Goal: Information Seeking & Learning: Learn about a topic

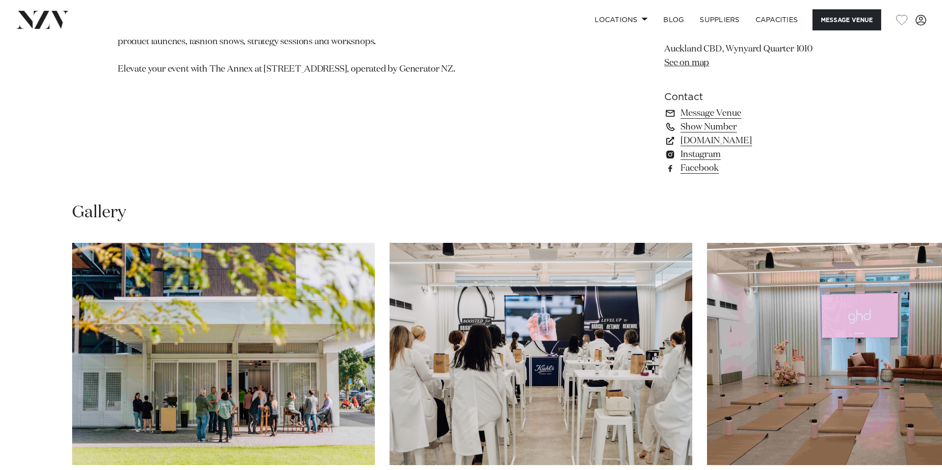
scroll to position [948, 0]
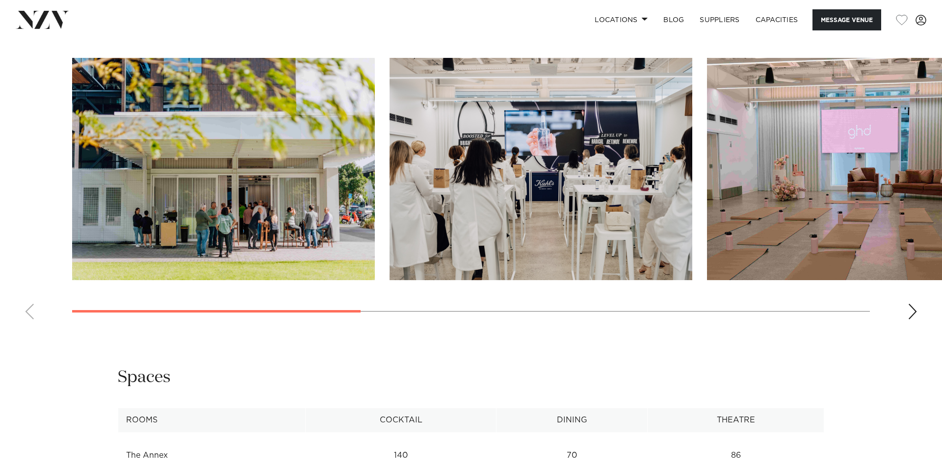
click at [901, 327] on swiper-container at bounding box center [471, 192] width 942 height 269
click at [911, 319] on div "Next slide" at bounding box center [912, 312] width 10 height 16
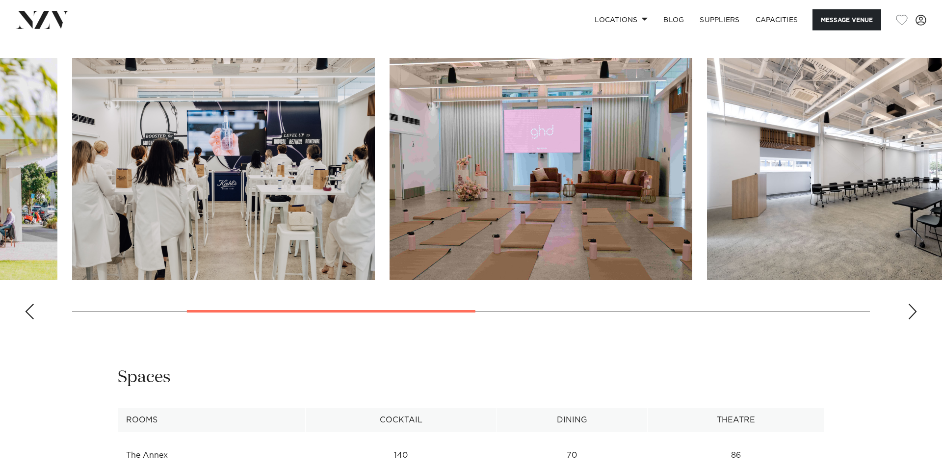
click at [911, 319] on div "Next slide" at bounding box center [912, 312] width 10 height 16
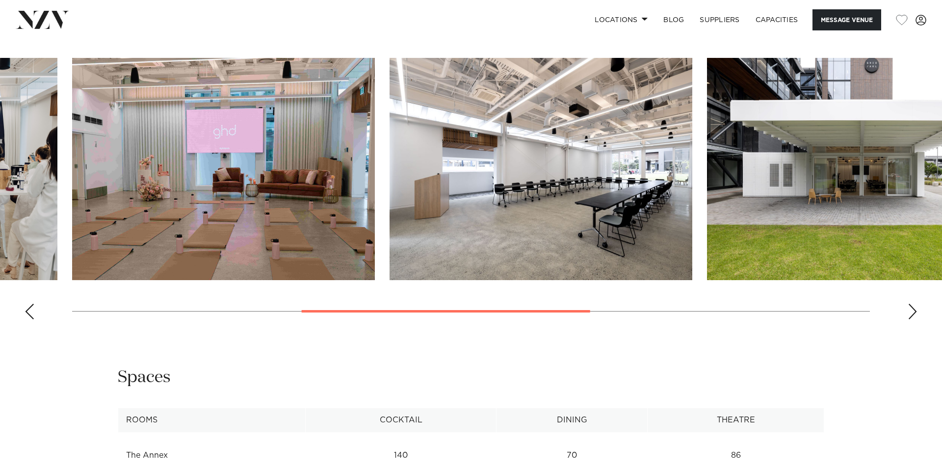
click at [911, 319] on div "Next slide" at bounding box center [912, 312] width 10 height 16
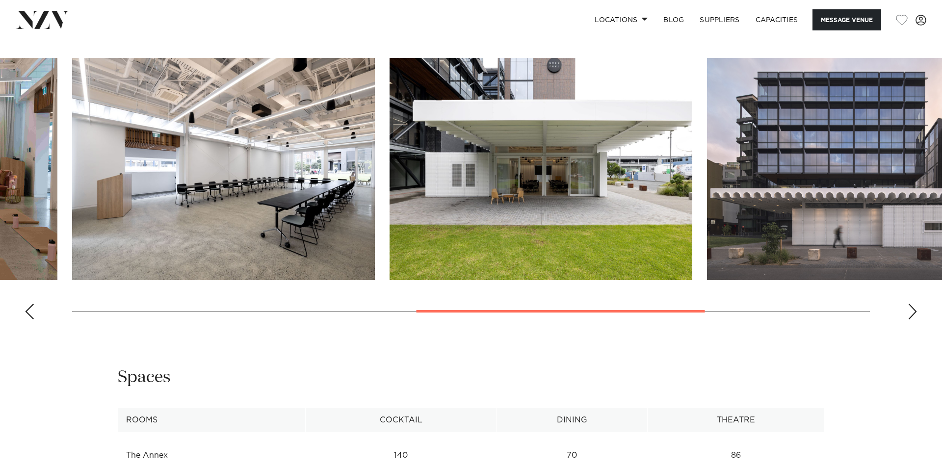
click at [911, 319] on div "Next slide" at bounding box center [912, 312] width 10 height 16
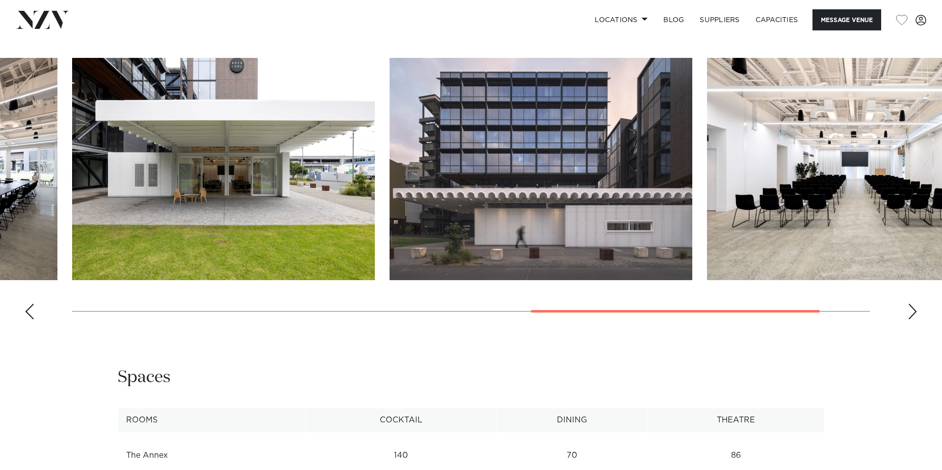
click at [911, 319] on div "Next slide" at bounding box center [912, 312] width 10 height 16
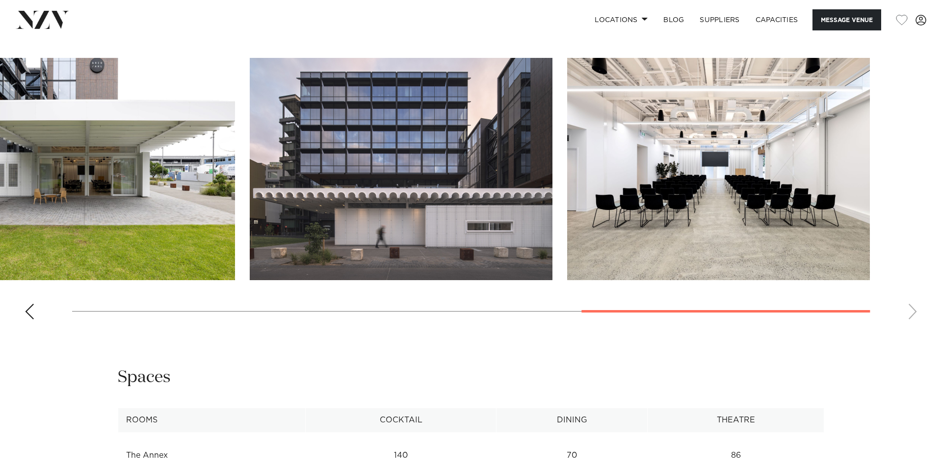
click at [911, 327] on swiper-container at bounding box center [471, 192] width 942 height 269
click at [30, 319] on div "Previous slide" at bounding box center [30, 312] width 10 height 16
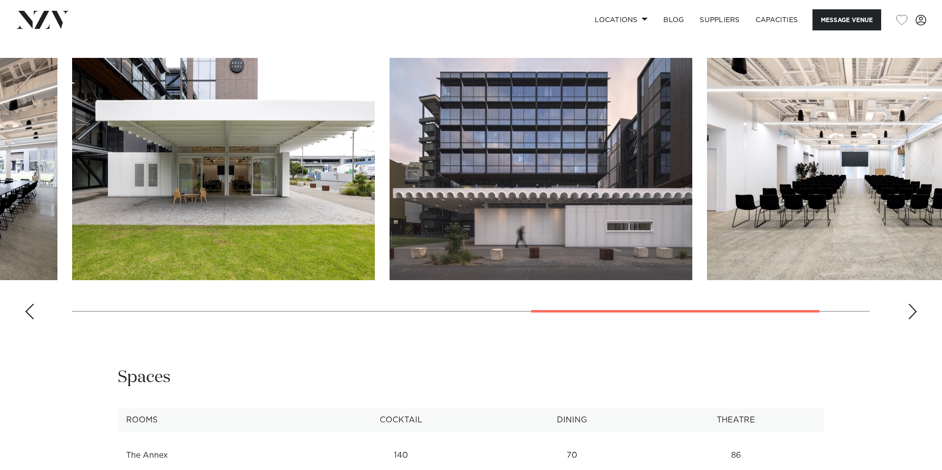
click at [30, 319] on div "Previous slide" at bounding box center [30, 312] width 10 height 16
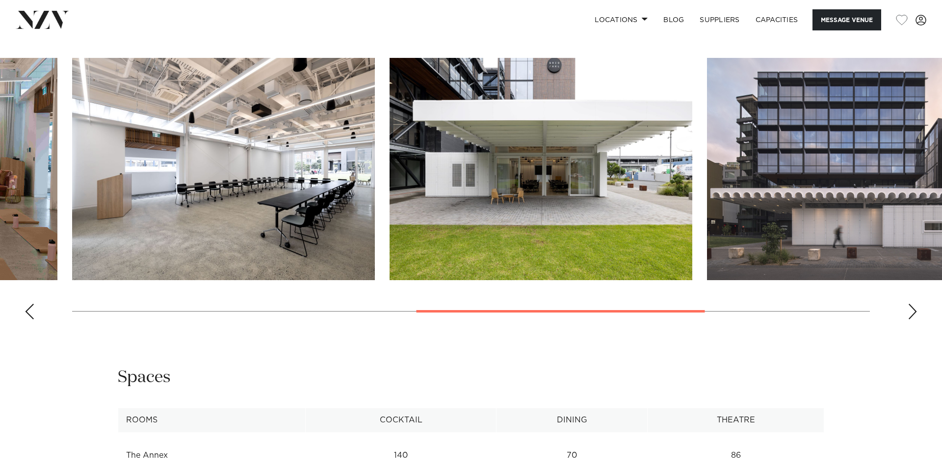
click at [30, 319] on div "Previous slide" at bounding box center [30, 312] width 10 height 16
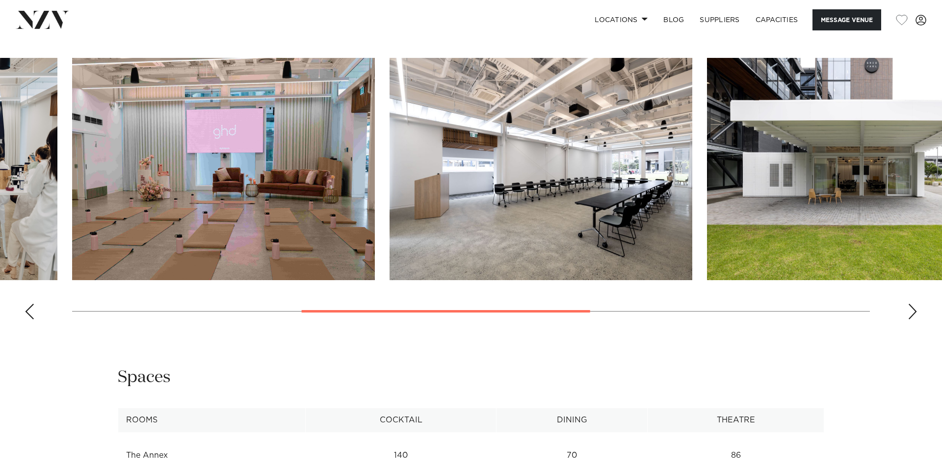
click at [30, 319] on div "Previous slide" at bounding box center [30, 312] width 10 height 16
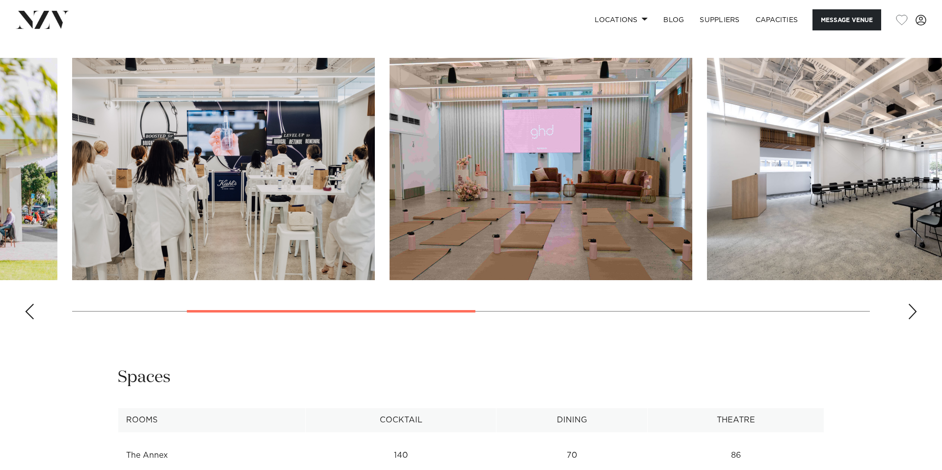
click at [30, 319] on div "Previous slide" at bounding box center [30, 312] width 10 height 16
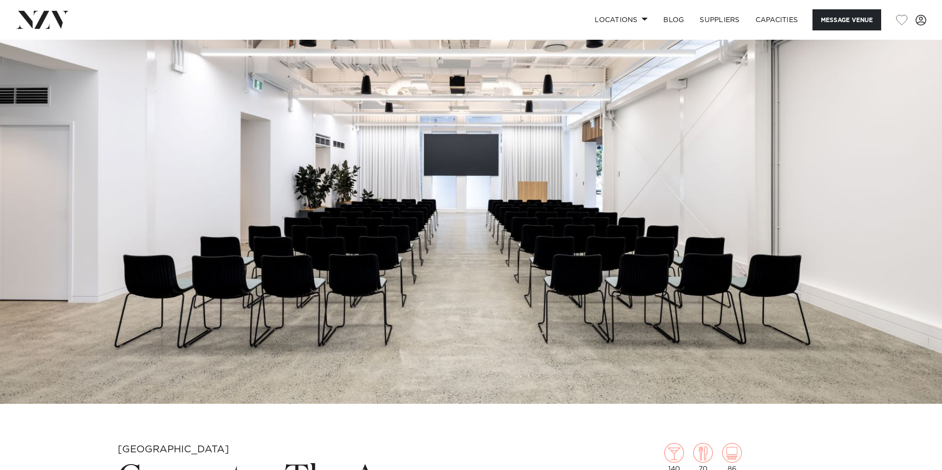
scroll to position [0, 0]
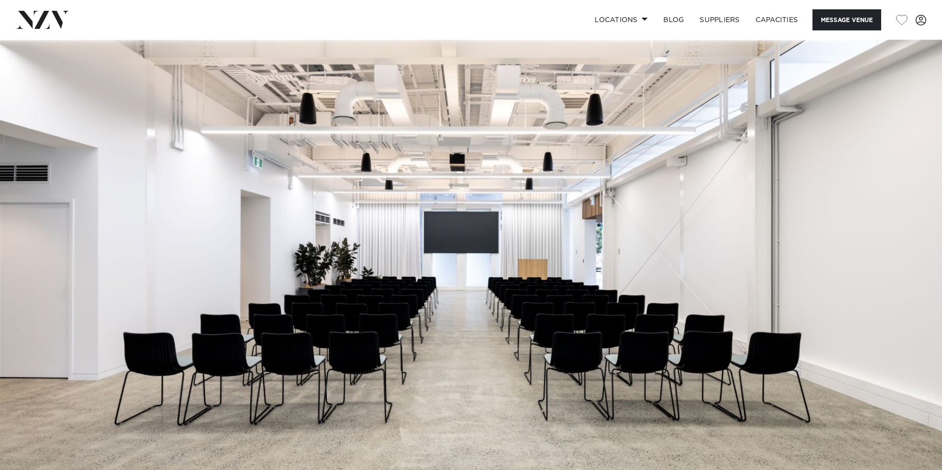
click at [38, 24] on img at bounding box center [42, 20] width 53 height 18
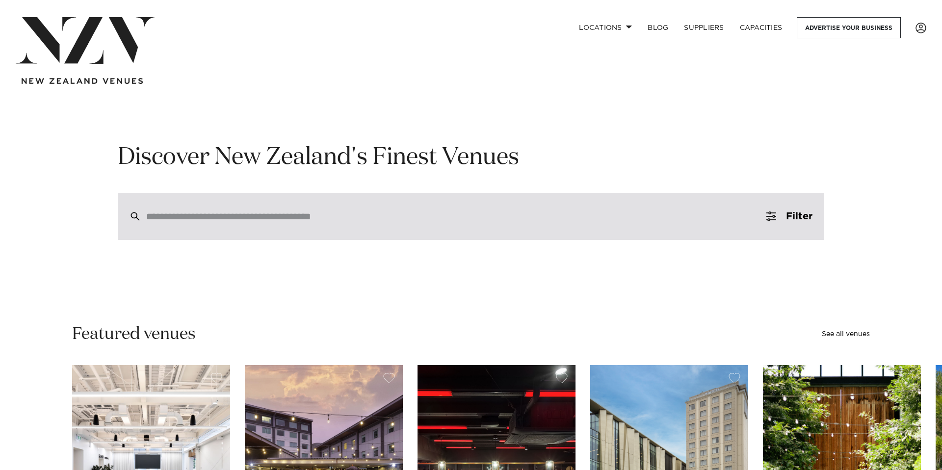
click at [363, 226] on div at bounding box center [471, 216] width 706 height 47
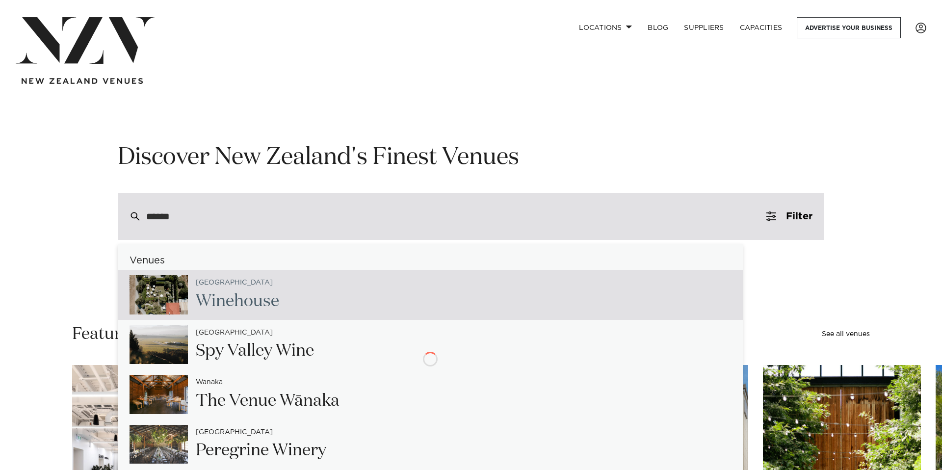
type input "*******"
type input "**********"
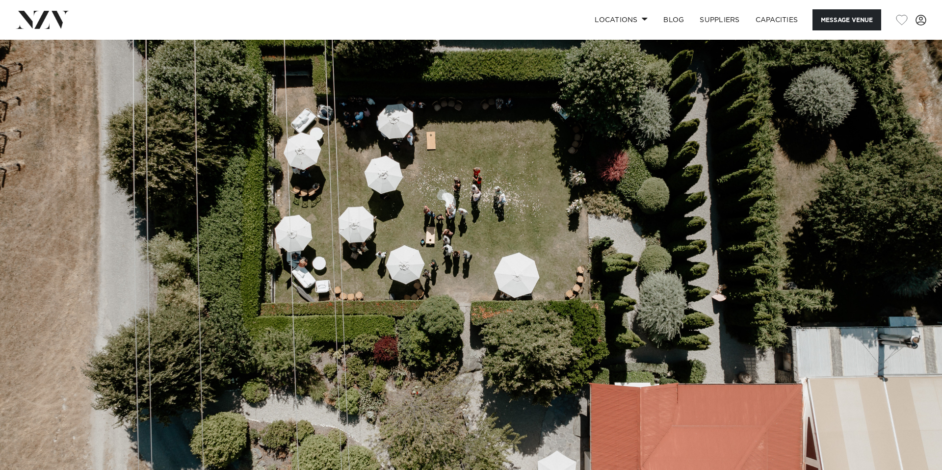
click at [57, 26] on img at bounding box center [42, 20] width 53 height 18
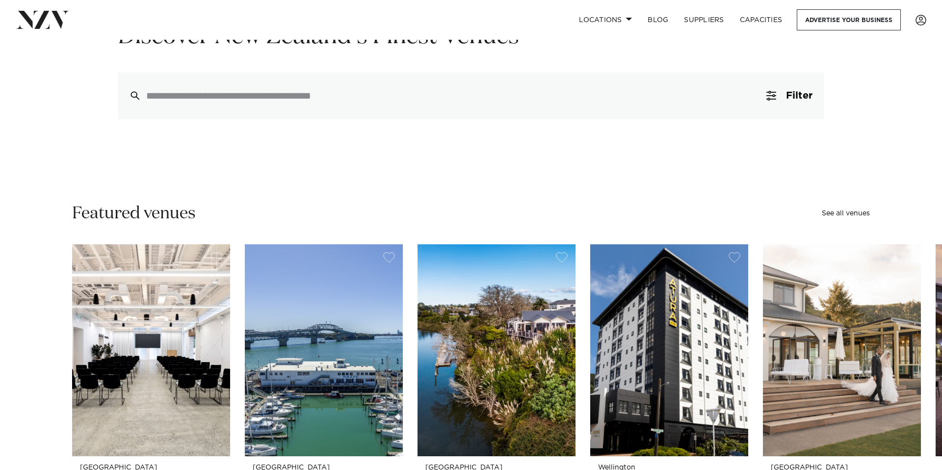
scroll to position [102, 0]
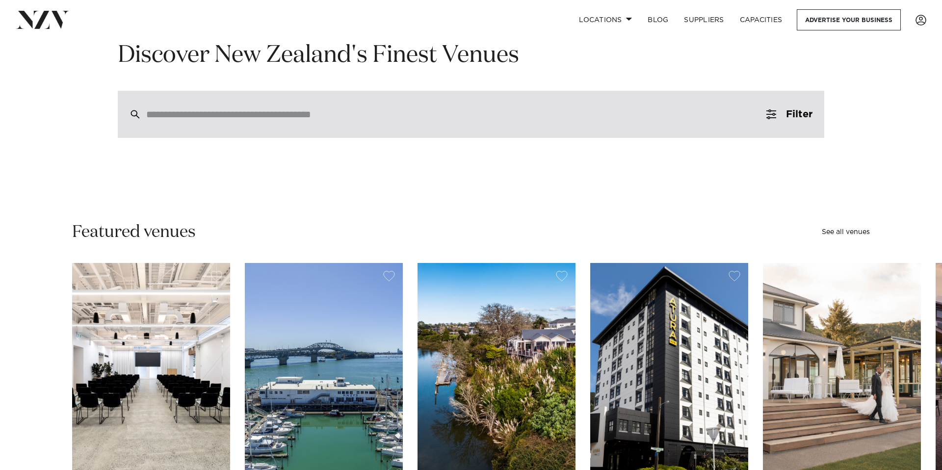
click at [356, 93] on div at bounding box center [471, 114] width 706 height 47
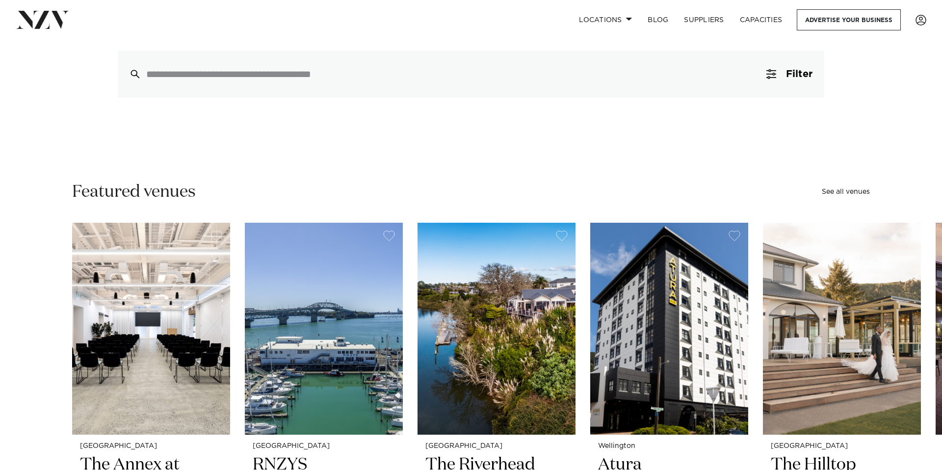
scroll to position [106, 0]
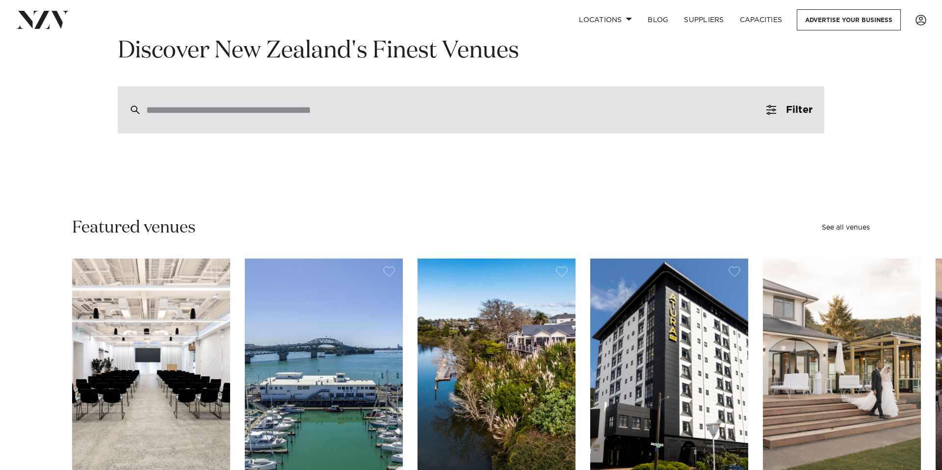
click at [229, 117] on div at bounding box center [471, 109] width 706 height 47
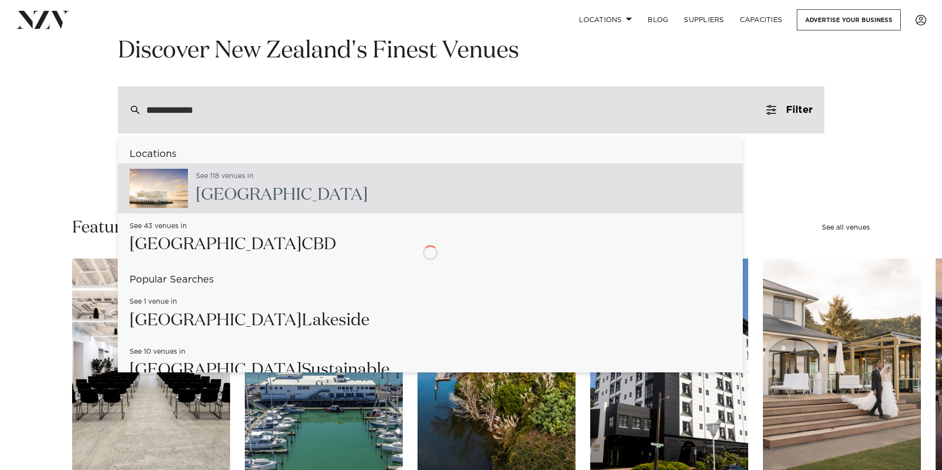
type input "**********"
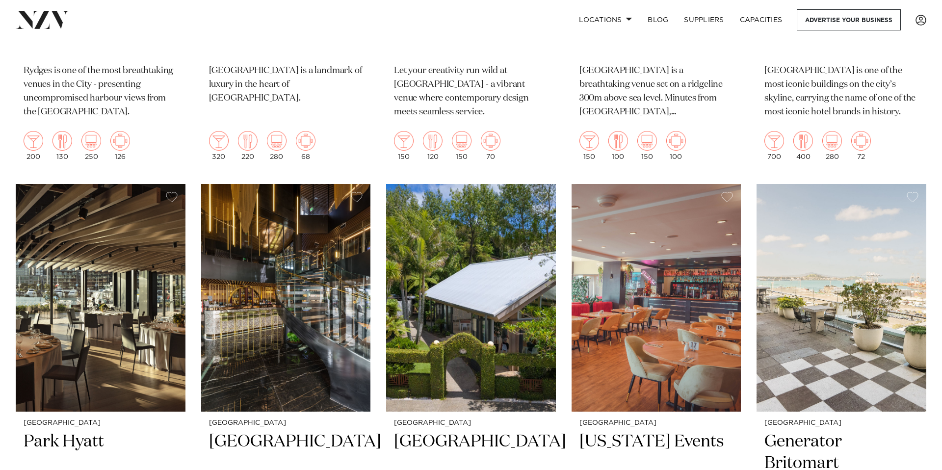
scroll to position [1171, 0]
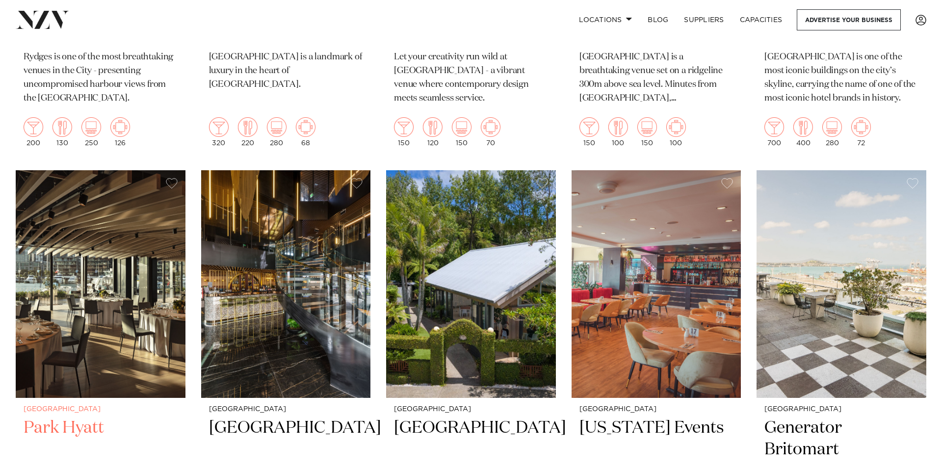
click at [62, 417] on h2 "Park Hyatt" at bounding box center [101, 450] width 154 height 66
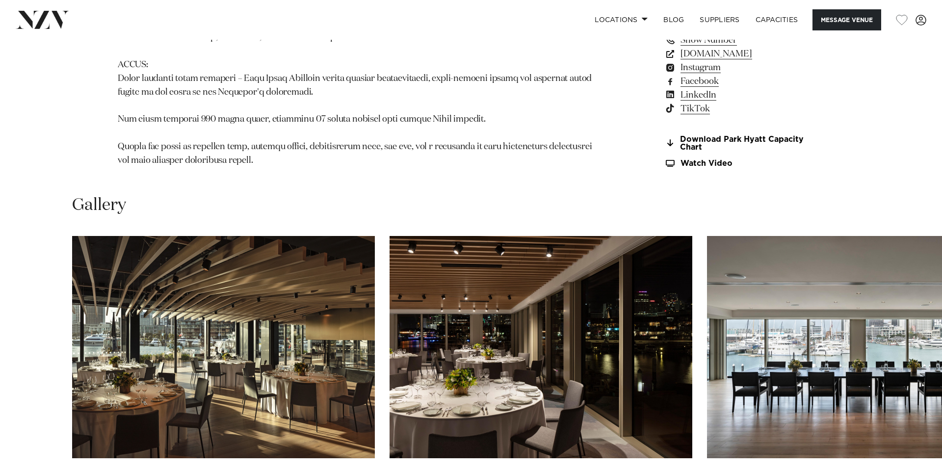
scroll to position [1159, 0]
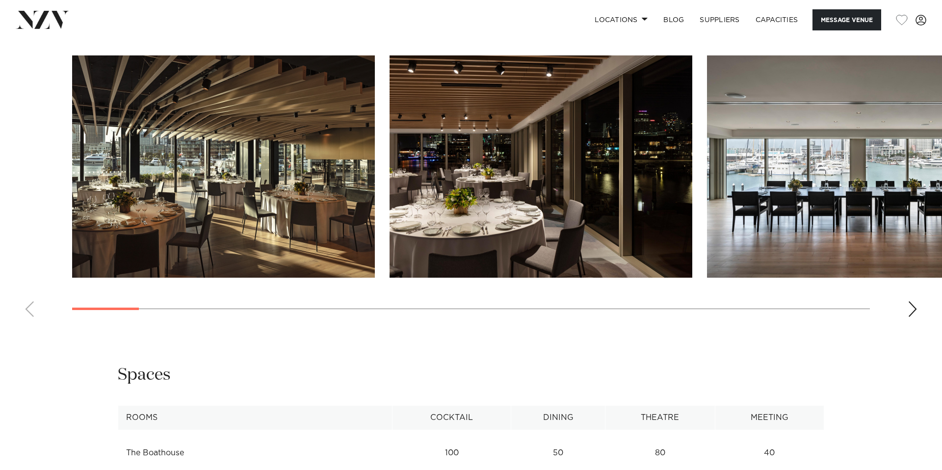
click at [913, 301] on div "Next slide" at bounding box center [912, 309] width 10 height 16
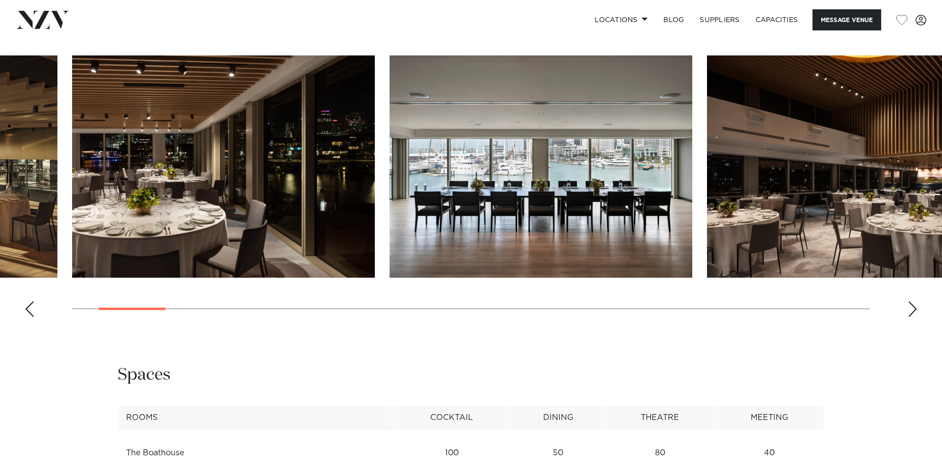
click at [912, 301] on div "Next slide" at bounding box center [912, 309] width 10 height 16
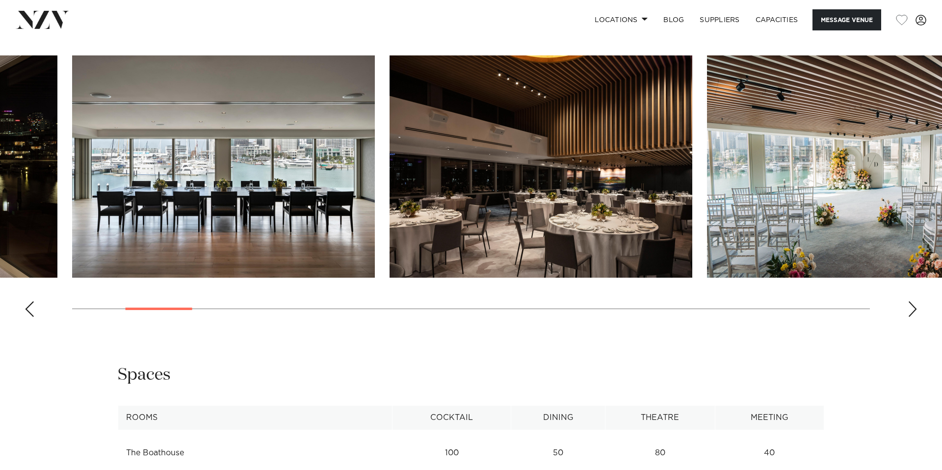
click at [912, 301] on div "Next slide" at bounding box center [912, 309] width 10 height 16
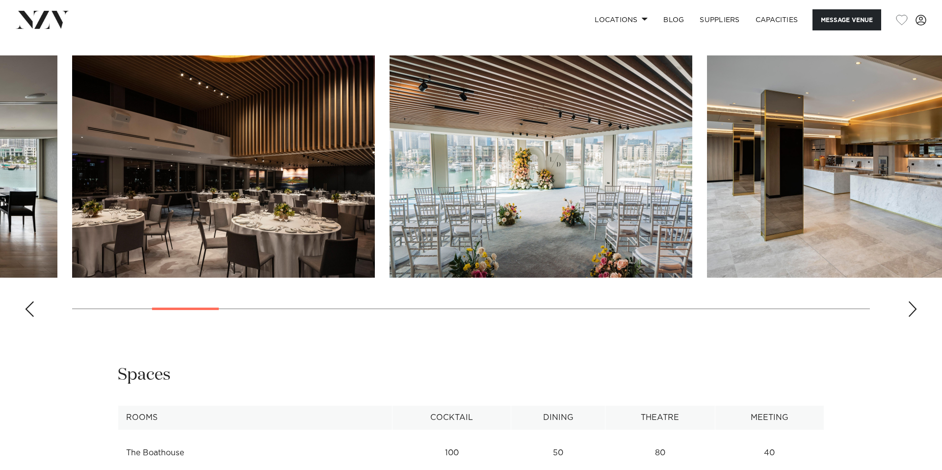
click at [912, 301] on div "Next slide" at bounding box center [912, 309] width 10 height 16
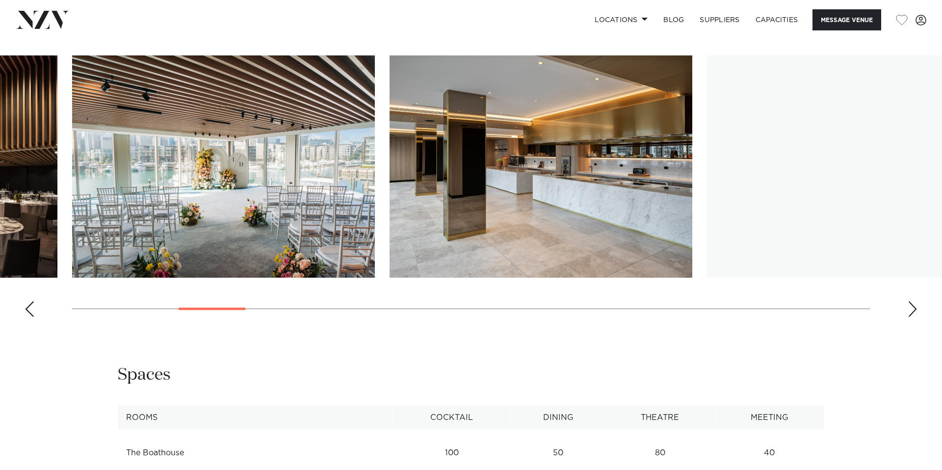
click at [912, 301] on div "Next slide" at bounding box center [912, 309] width 10 height 16
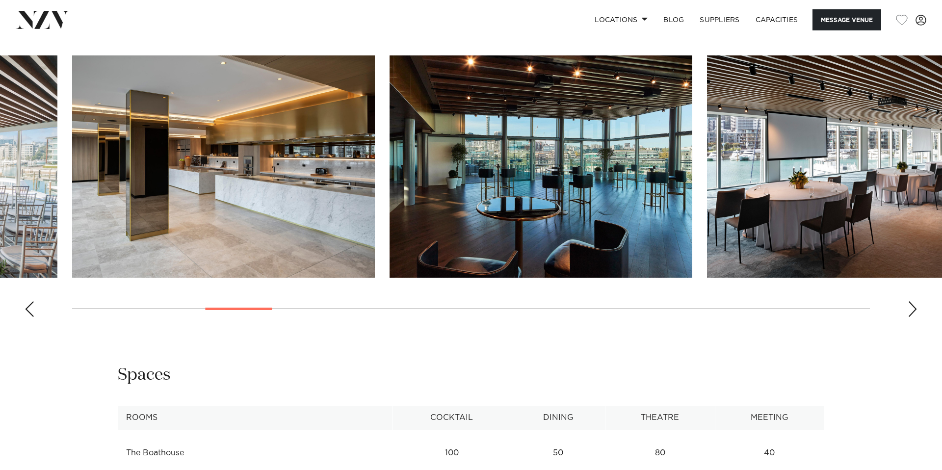
click at [912, 301] on div "Next slide" at bounding box center [912, 309] width 10 height 16
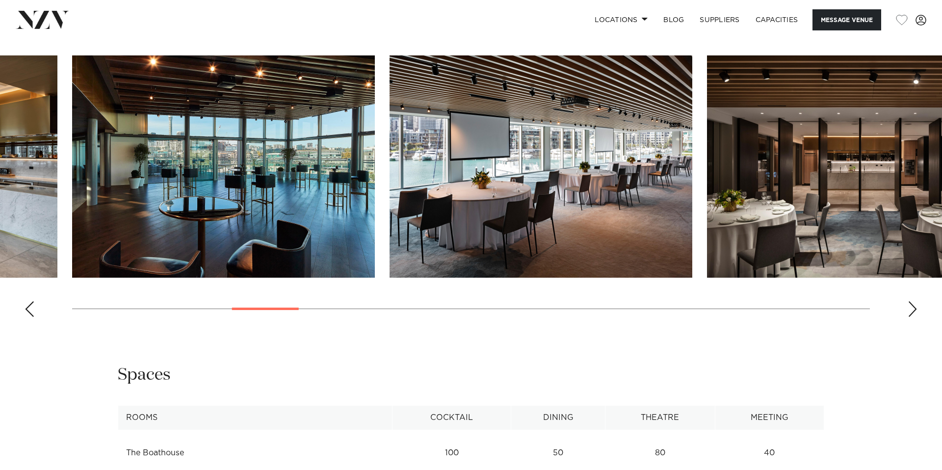
click at [912, 301] on div "Next slide" at bounding box center [912, 309] width 10 height 16
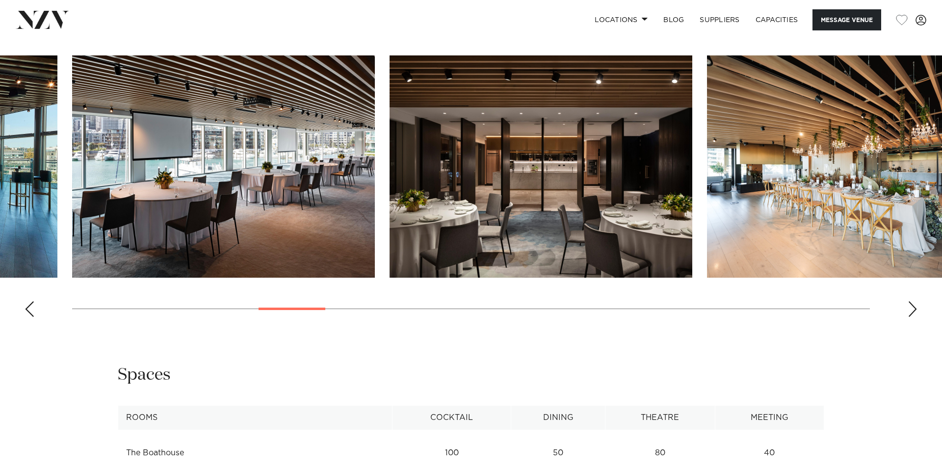
click at [912, 301] on div "Next slide" at bounding box center [912, 309] width 10 height 16
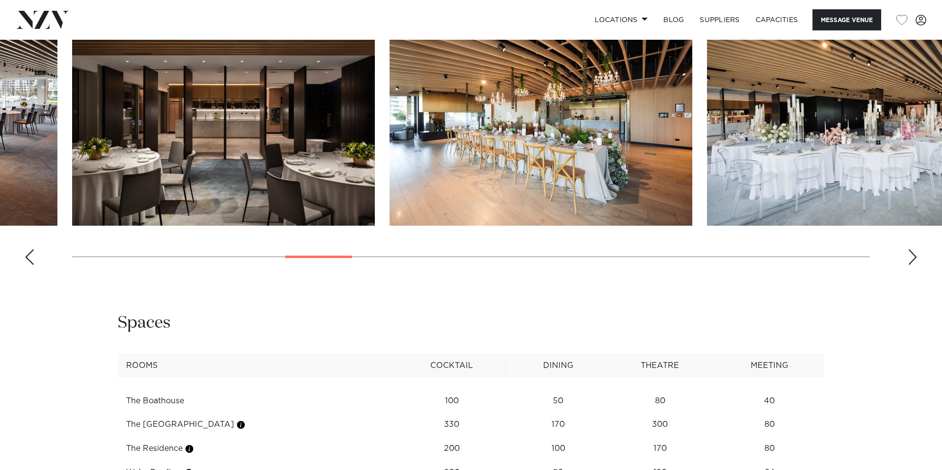
scroll to position [1214, 0]
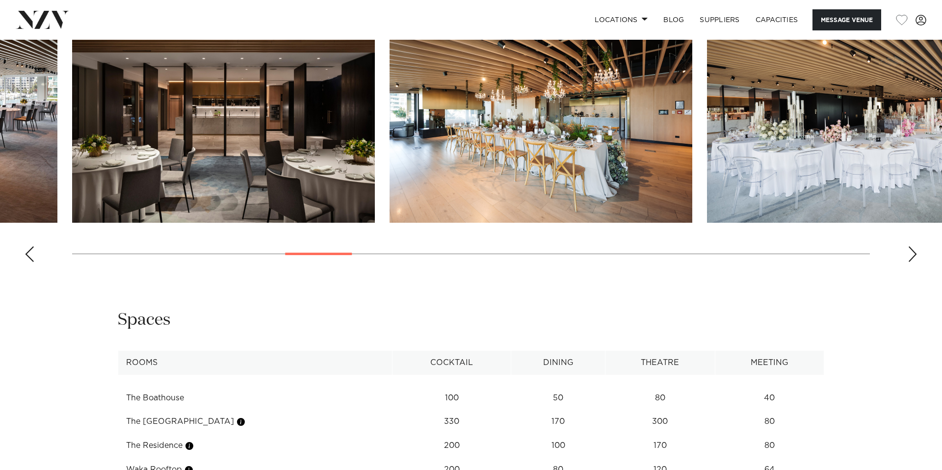
click at [909, 246] on div "Next slide" at bounding box center [912, 254] width 10 height 16
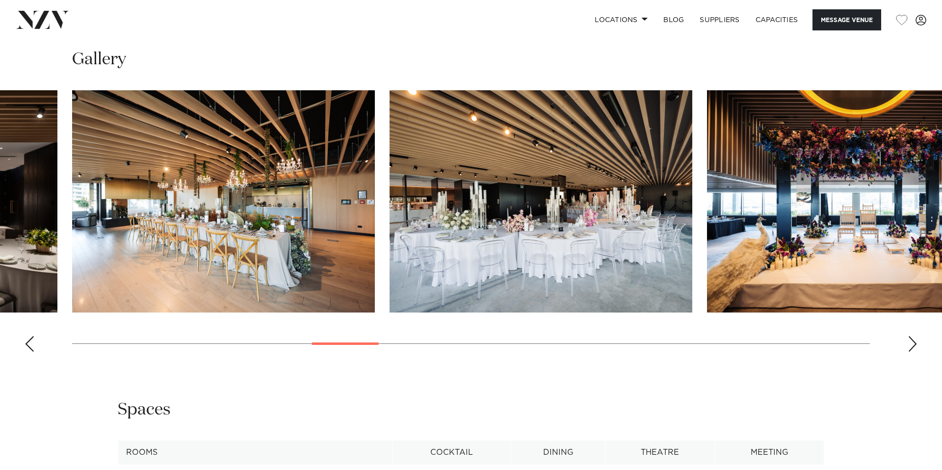
scroll to position [1123, 0]
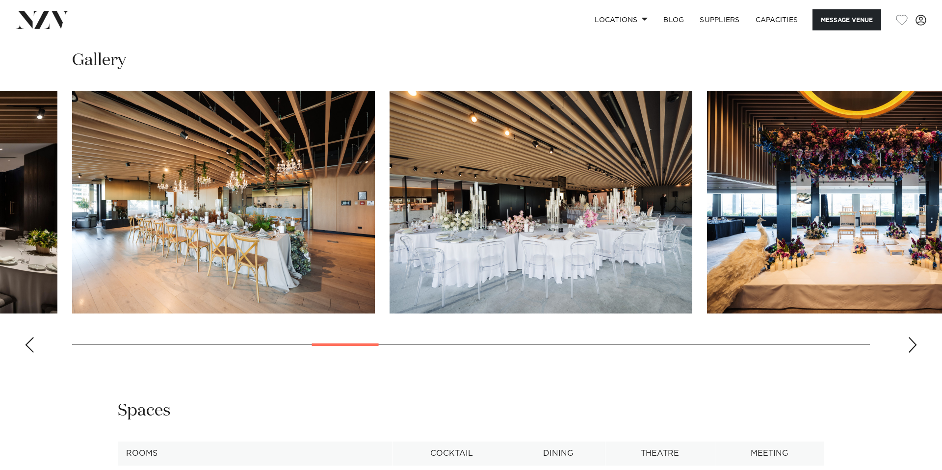
click at [909, 337] on div "Next slide" at bounding box center [912, 345] width 10 height 16
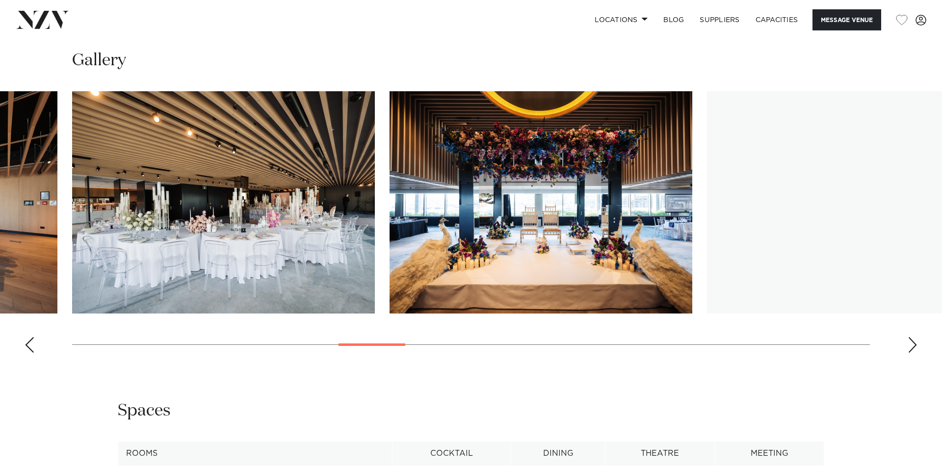
click at [909, 337] on div "Next slide" at bounding box center [912, 345] width 10 height 16
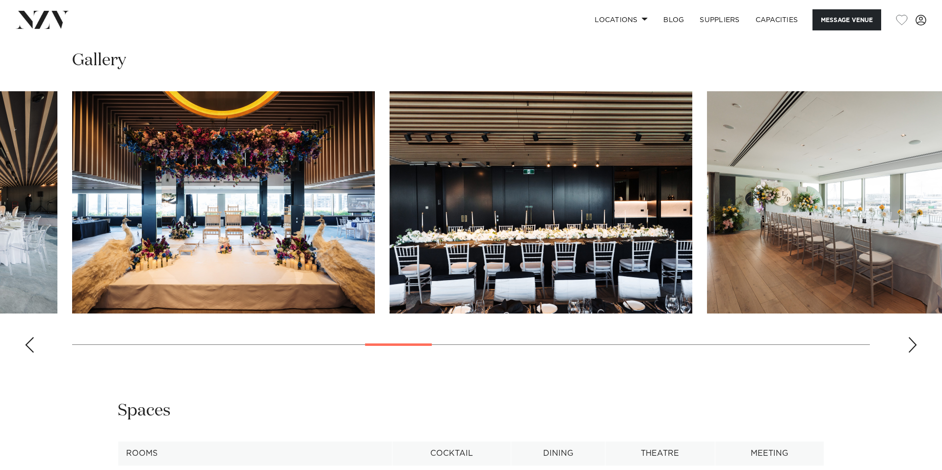
click at [909, 337] on div "Next slide" at bounding box center [912, 345] width 10 height 16
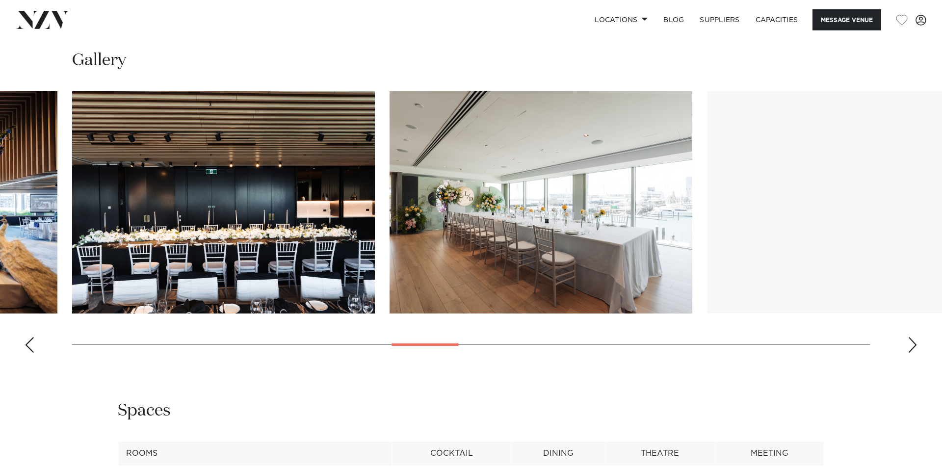
click at [906, 321] on swiper-container at bounding box center [471, 225] width 942 height 269
click at [906, 322] on swiper-container at bounding box center [471, 225] width 942 height 269
click at [907, 337] on div "Next slide" at bounding box center [912, 345] width 10 height 16
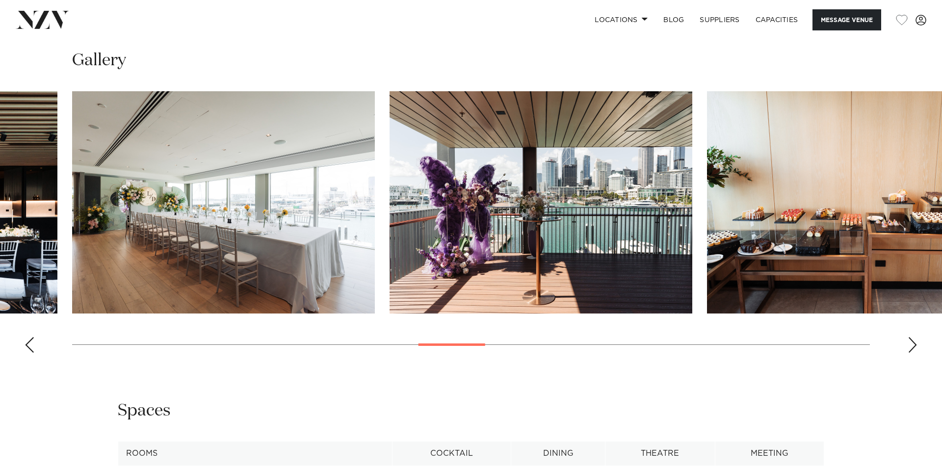
click at [909, 337] on div "Next slide" at bounding box center [912, 345] width 10 height 16
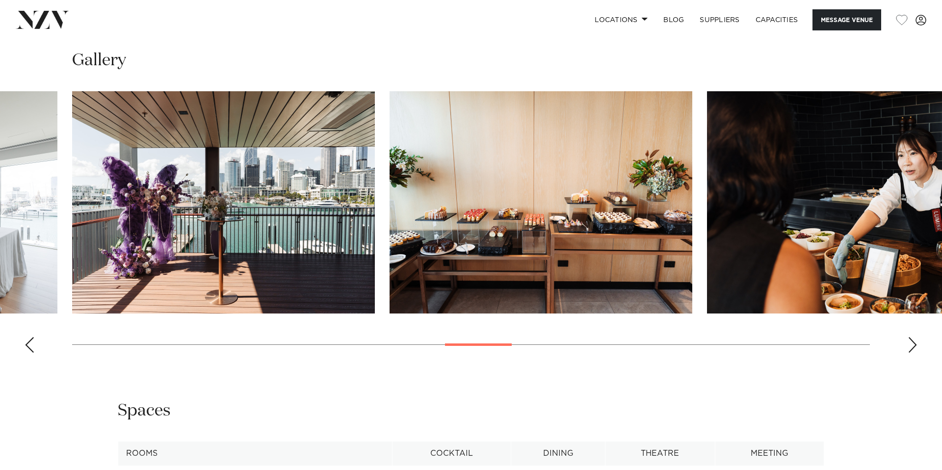
click at [909, 337] on div "Next slide" at bounding box center [912, 345] width 10 height 16
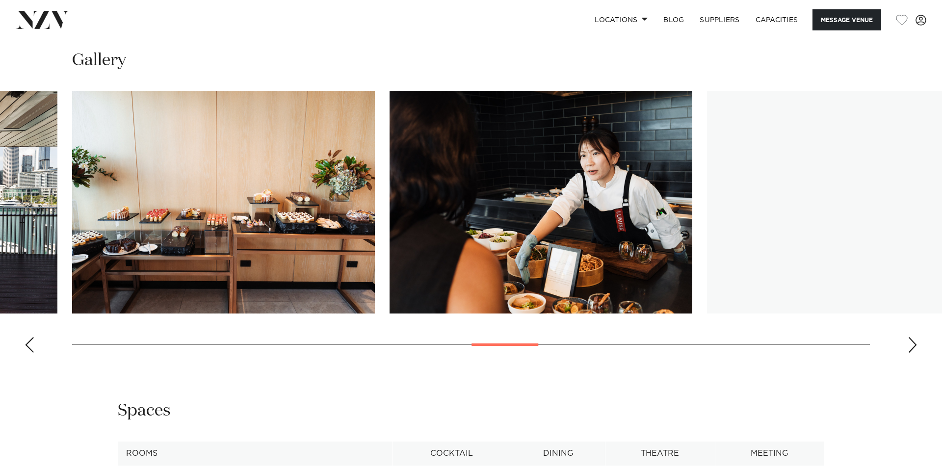
click at [909, 337] on div "Next slide" at bounding box center [912, 345] width 10 height 16
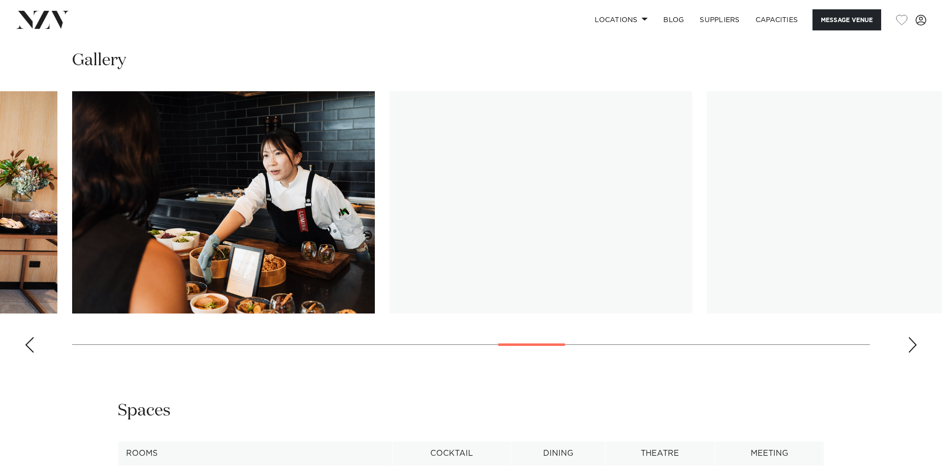
click at [909, 337] on div "Next slide" at bounding box center [912, 345] width 10 height 16
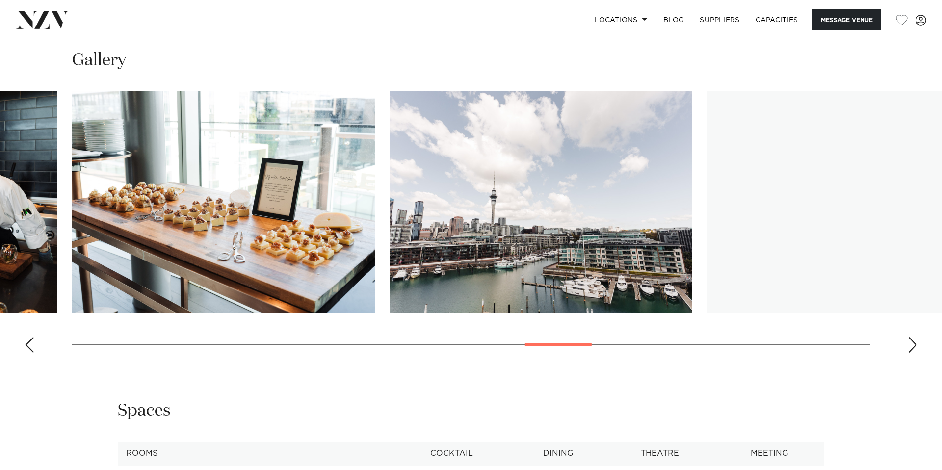
click at [906, 323] on swiper-container at bounding box center [471, 225] width 942 height 269
click at [911, 336] on swiper-container at bounding box center [471, 225] width 942 height 269
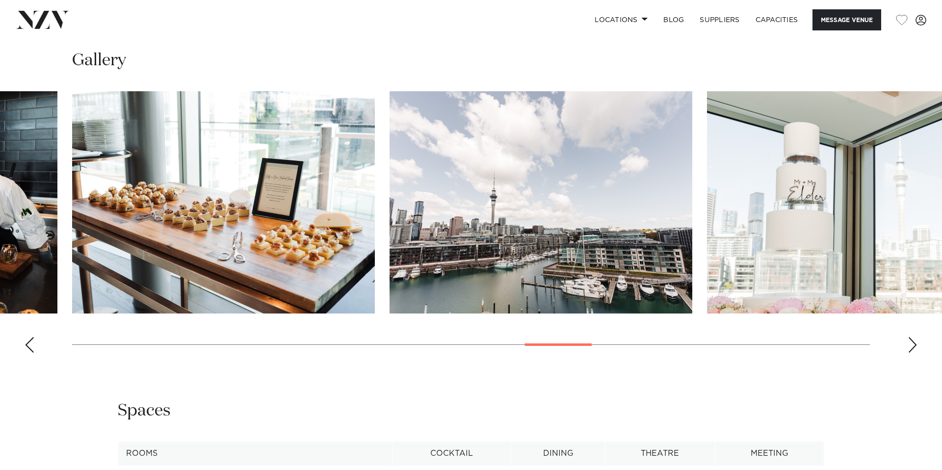
click at [911, 337] on div "Next slide" at bounding box center [912, 345] width 10 height 16
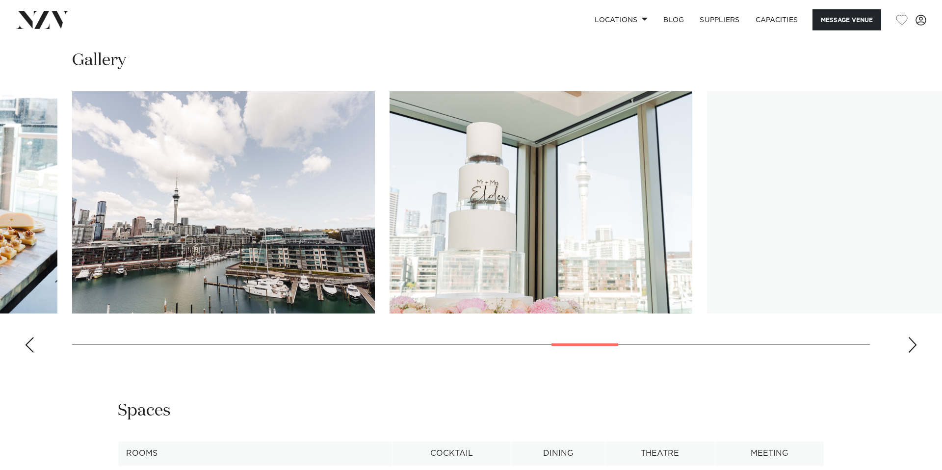
click at [911, 337] on div "Next slide" at bounding box center [912, 345] width 10 height 16
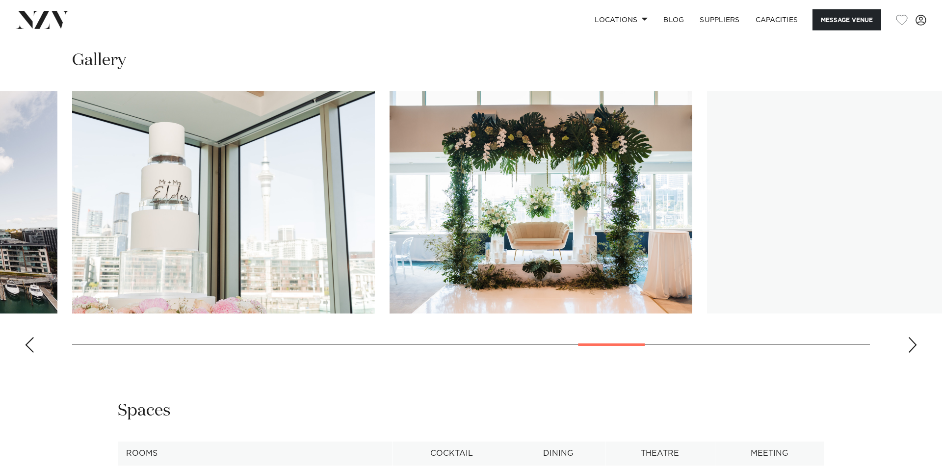
click at [909, 337] on div "Next slide" at bounding box center [912, 345] width 10 height 16
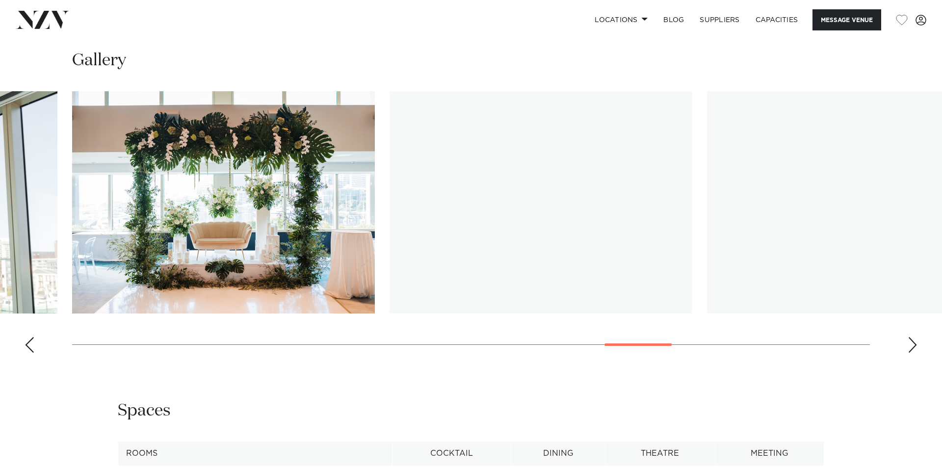
click at [909, 337] on div "Next slide" at bounding box center [912, 345] width 10 height 16
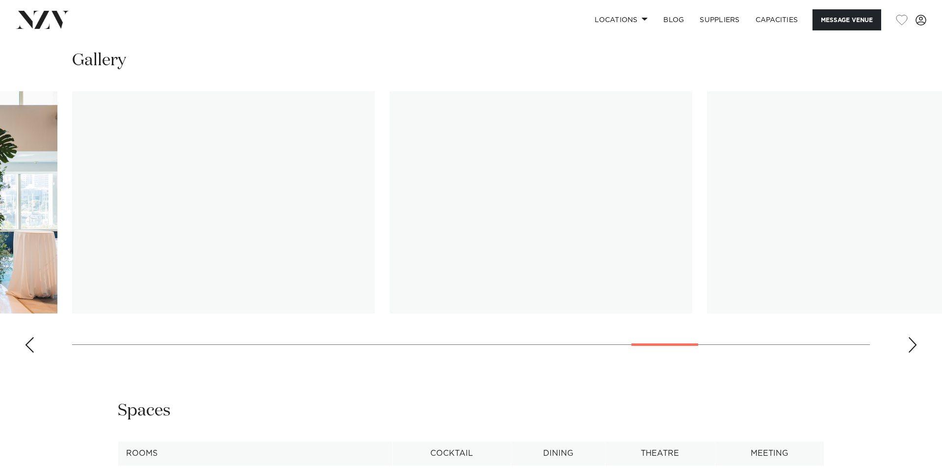
click at [909, 337] on div "Next slide" at bounding box center [912, 345] width 10 height 16
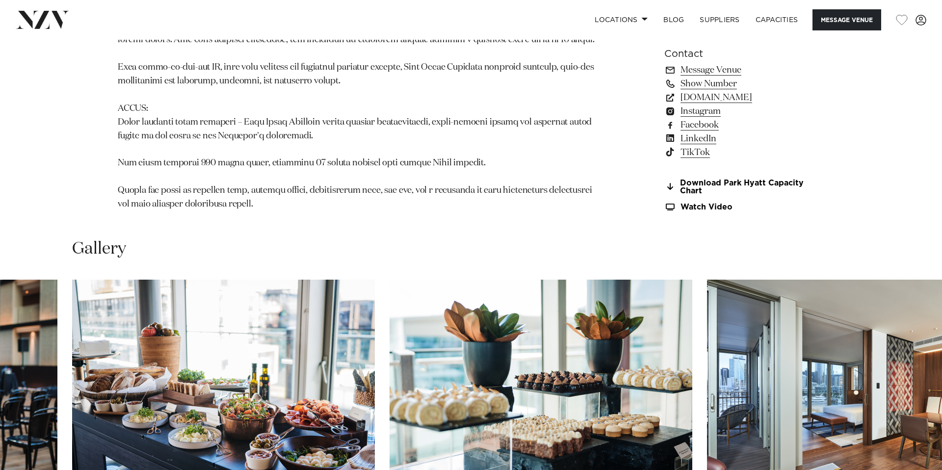
scroll to position [842, 0]
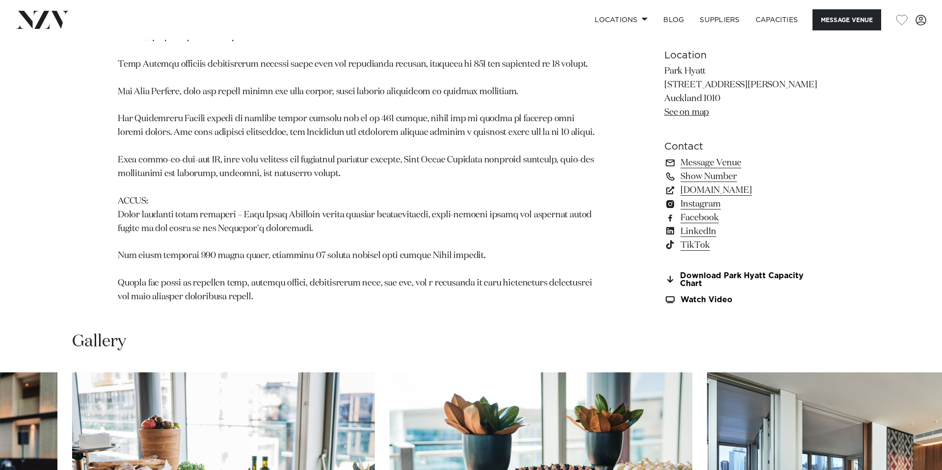
click at [696, 108] on link "See on map" at bounding box center [686, 112] width 45 height 9
